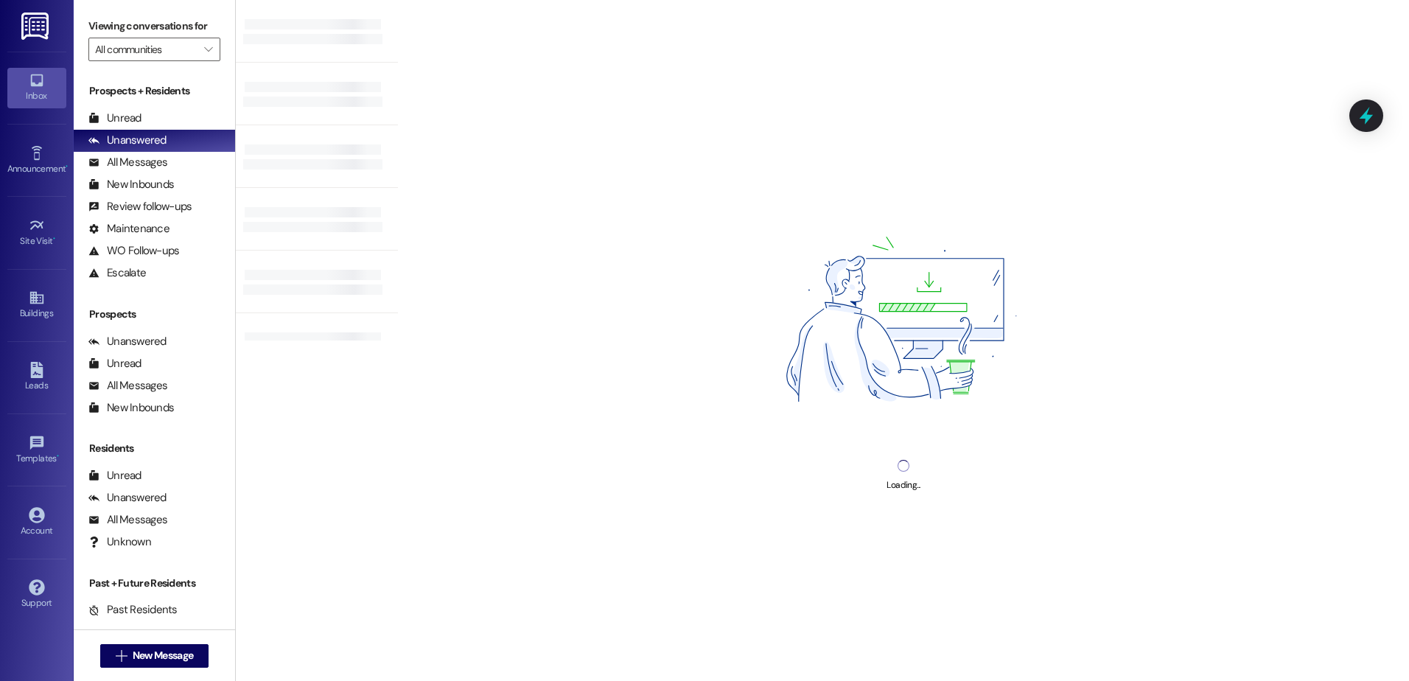
click at [122, 668] on div " New Message" at bounding box center [154, 655] width 109 height 37
click at [130, 654] on span "New Message" at bounding box center [163, 655] width 66 height 15
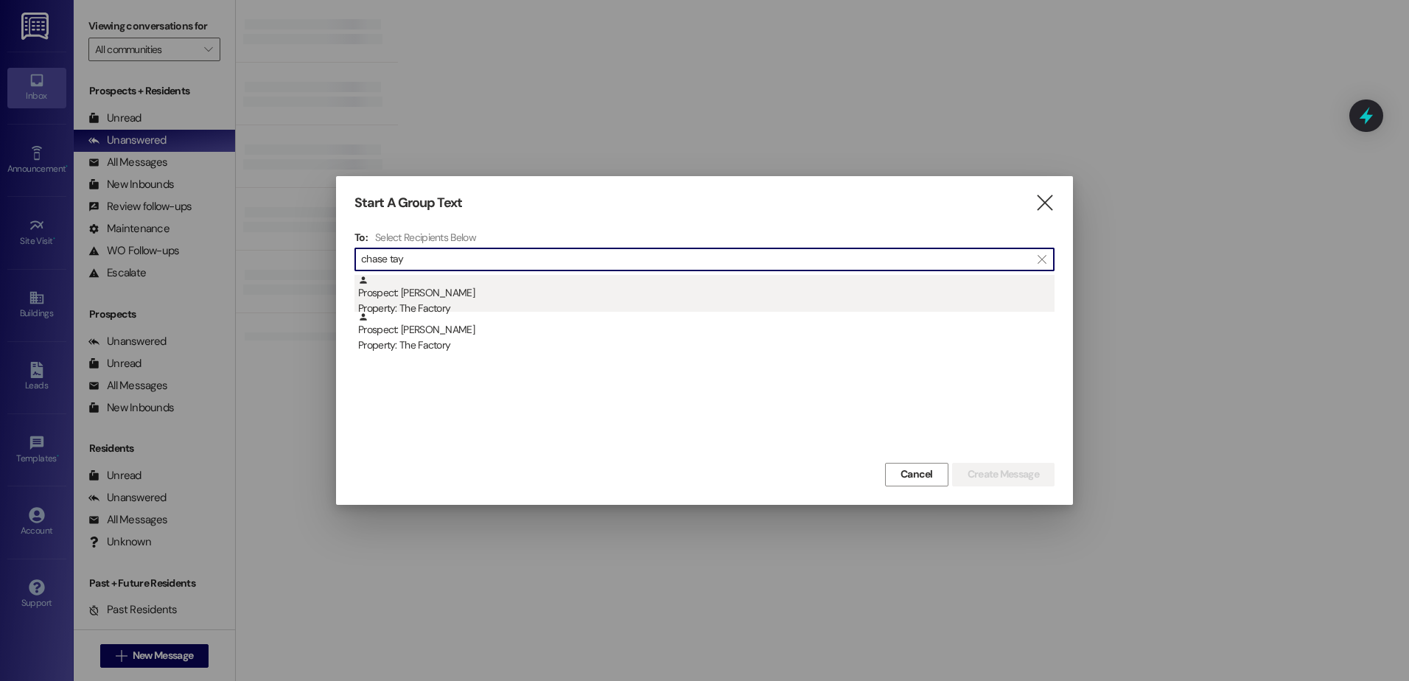
type input "chase tay"
click at [441, 298] on div "Prospect: Chase Taylor Property: The Factory" at bounding box center [706, 296] width 696 height 42
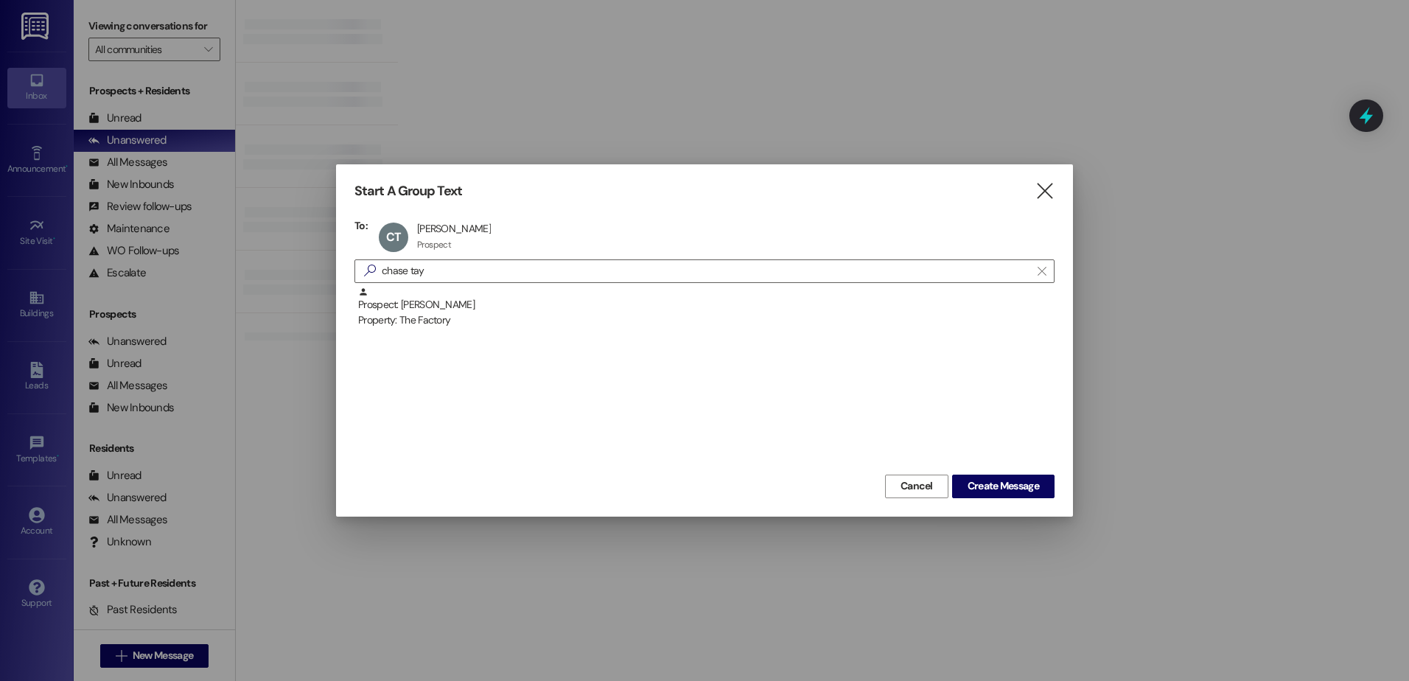
click at [1019, 502] on div "Start A Group Text  To: CT Chase Taylor Chase Taylor Prospect Prospect click t…" at bounding box center [704, 340] width 737 height 352
click at [1016, 495] on button "Create Message" at bounding box center [1003, 487] width 102 height 24
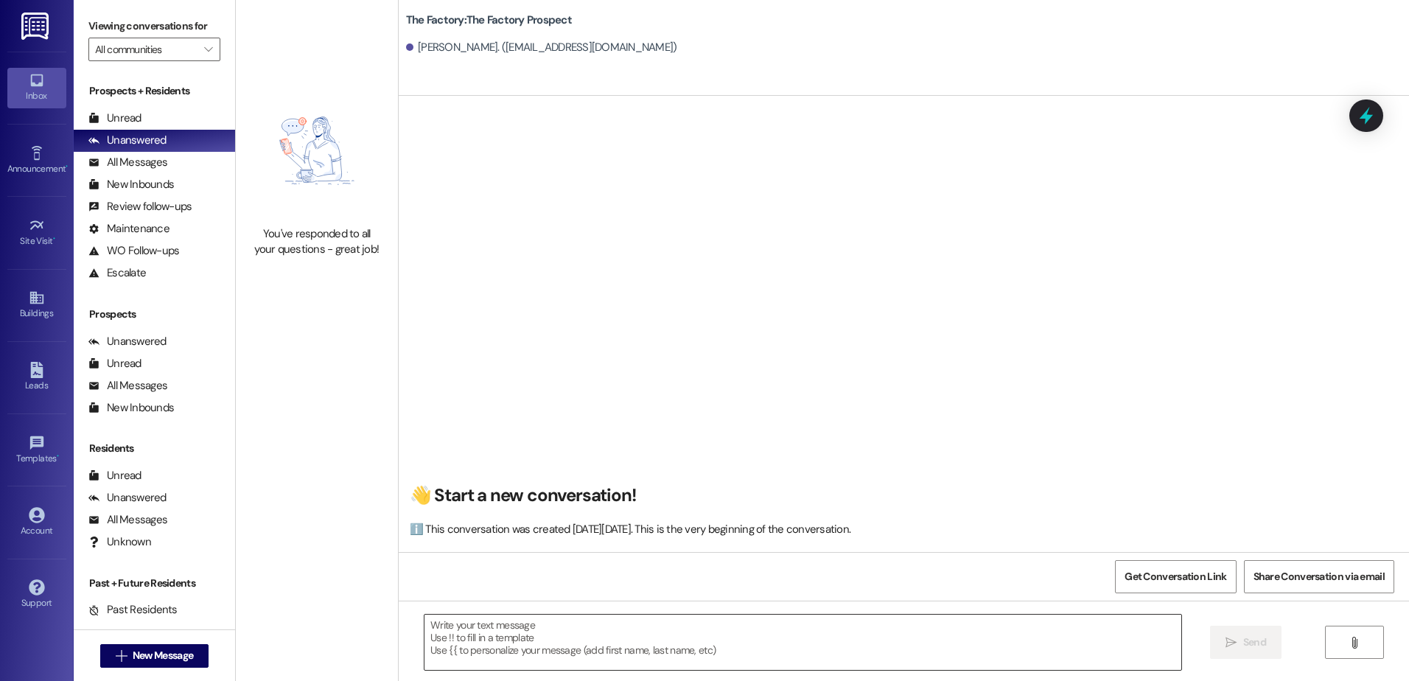
click at [699, 646] on textarea at bounding box center [802, 642] width 756 height 55
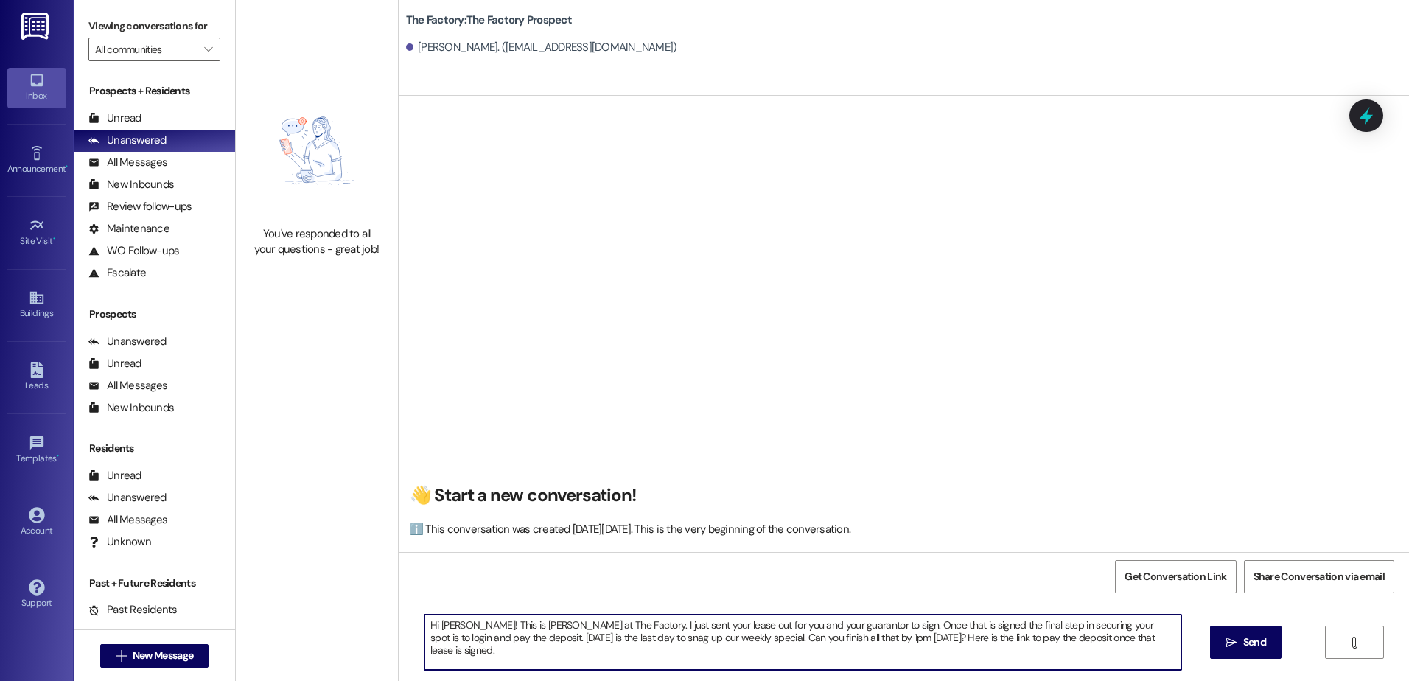
paste textarea "https://thefactoryapts.residentportal.com/auth"
type textarea "Hi Chase! This is Mindy at The Factory. I just sent your lease out for you and …"
click at [1245, 643] on span "Send" at bounding box center [1254, 642] width 23 height 15
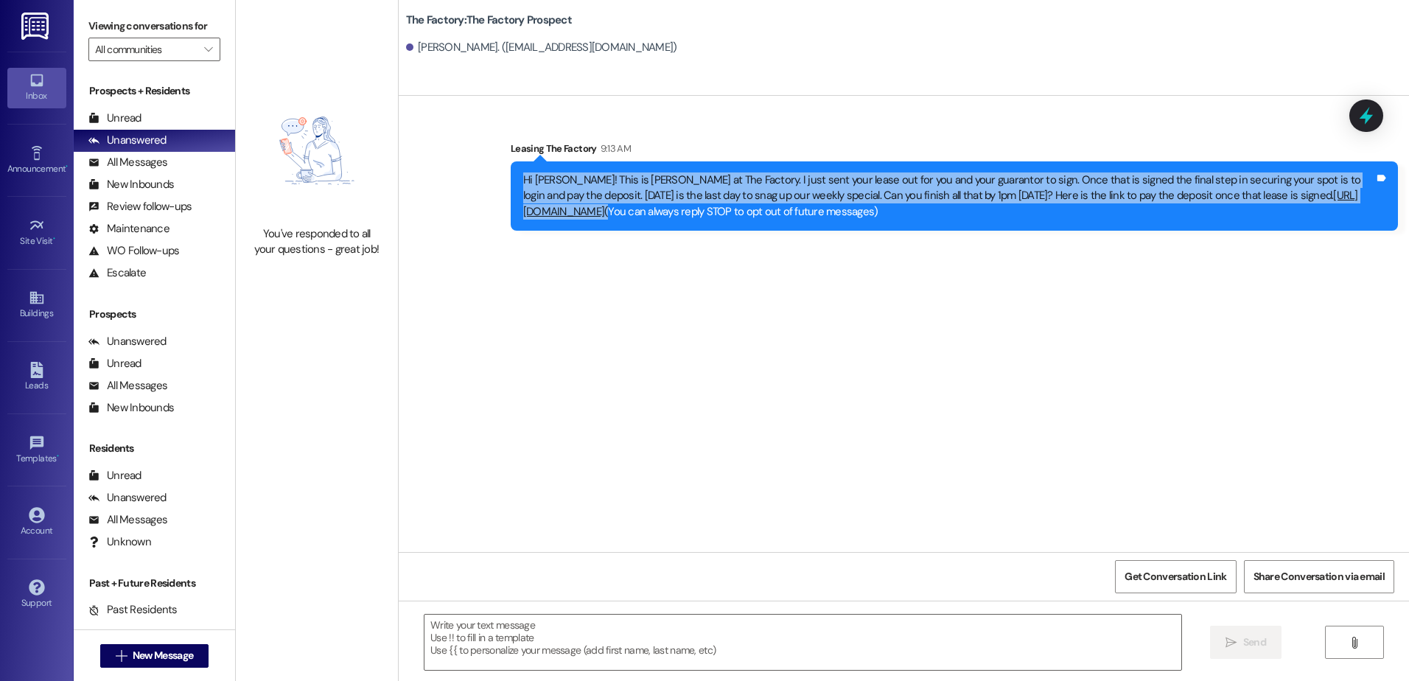
drag, startPoint x: 729, startPoint y: 209, endPoint x: 495, endPoint y: 167, distance: 237.4
click at [500, 167] on div "Sent via SMS Leasing The Factory 9:13 AM Hi Chase! This is Mindy at The Factory…" at bounding box center [954, 186] width 909 height 112
copy div "Hi Chase! This is Mindy at The Factory. I just sent your lease out for you and …"
